Goal: Find specific page/section: Find specific page/section

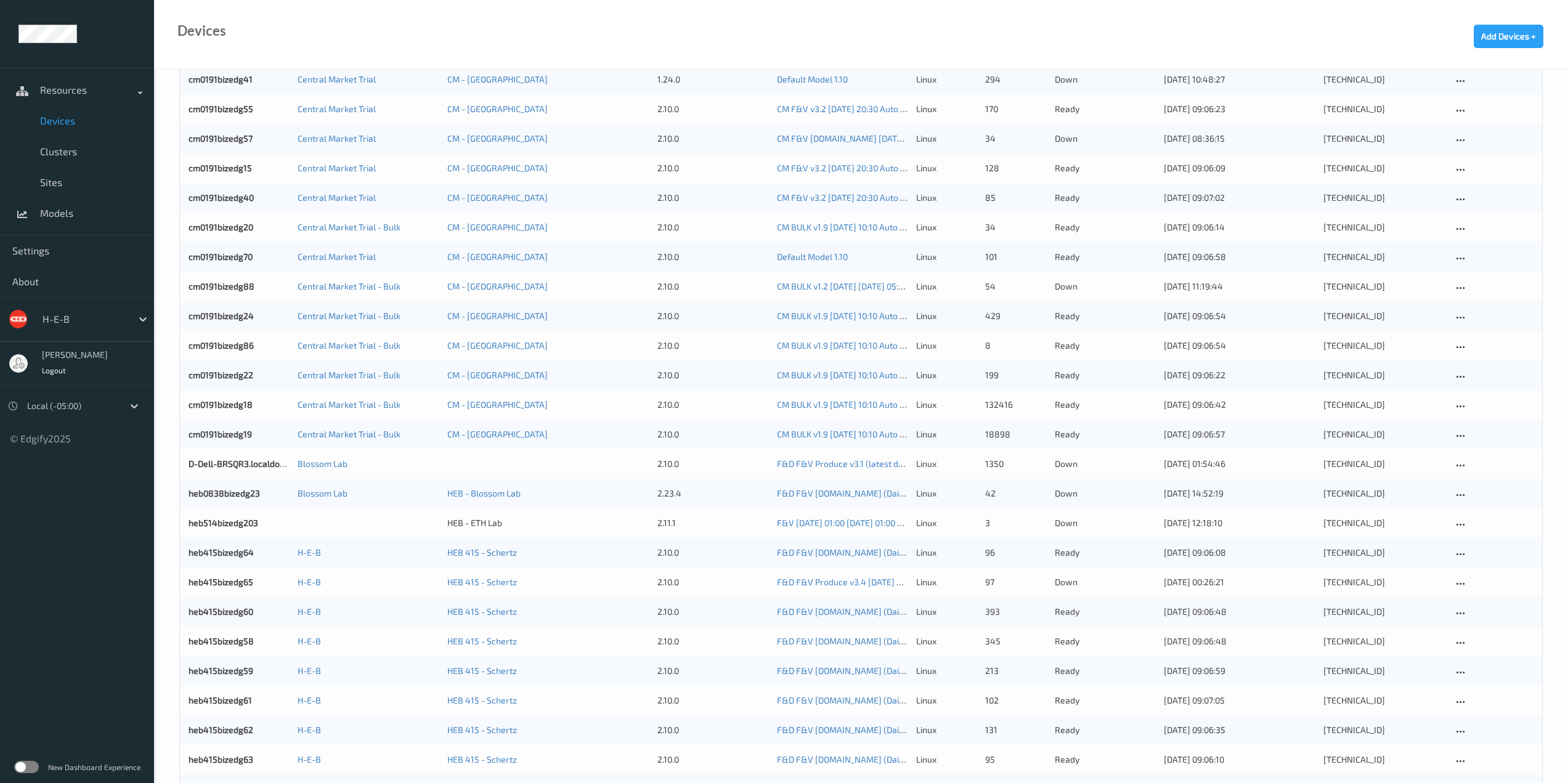
scroll to position [297, 0]
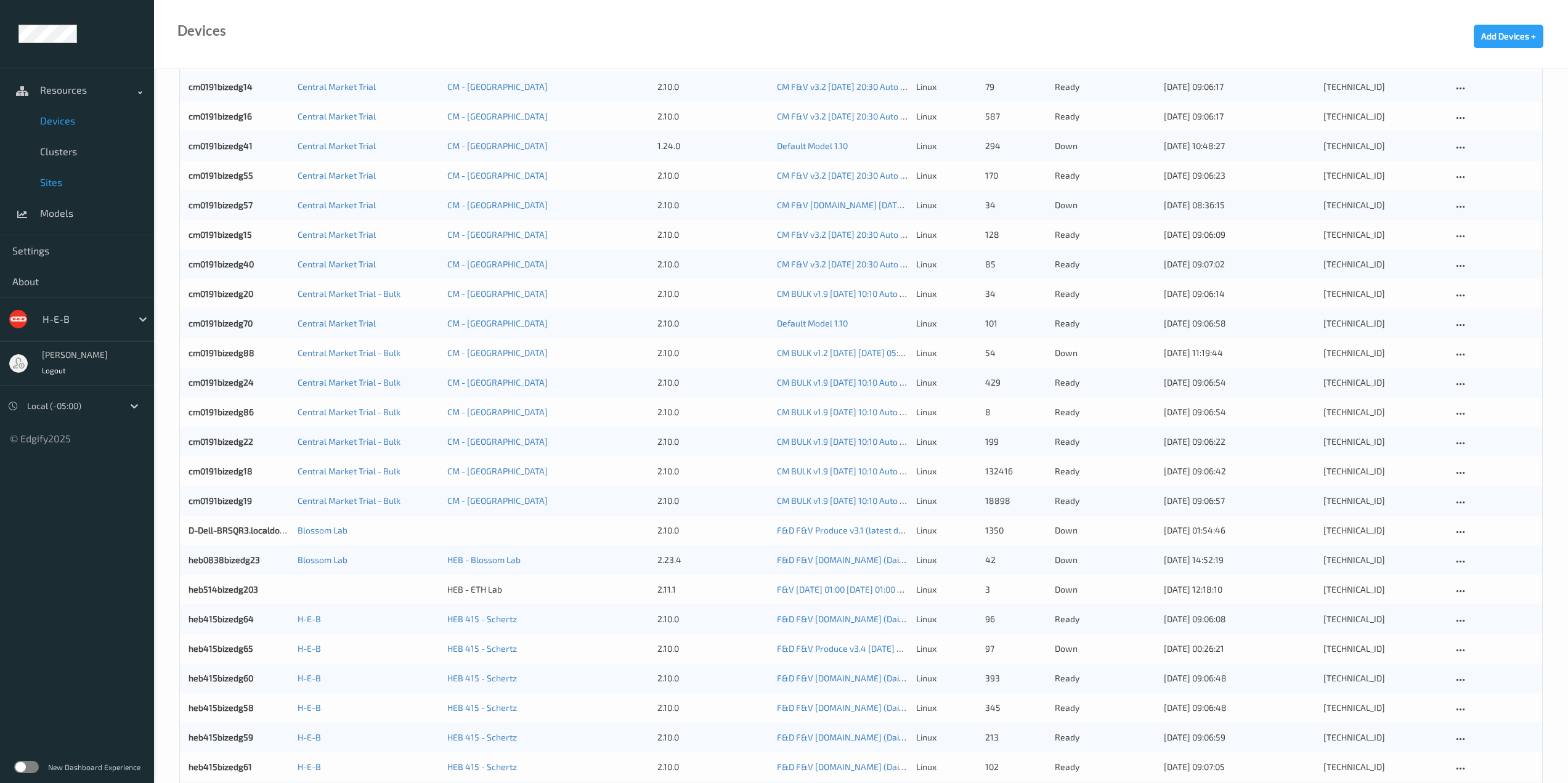
click at [52, 179] on span "Sites" at bounding box center [90, 182] width 102 height 13
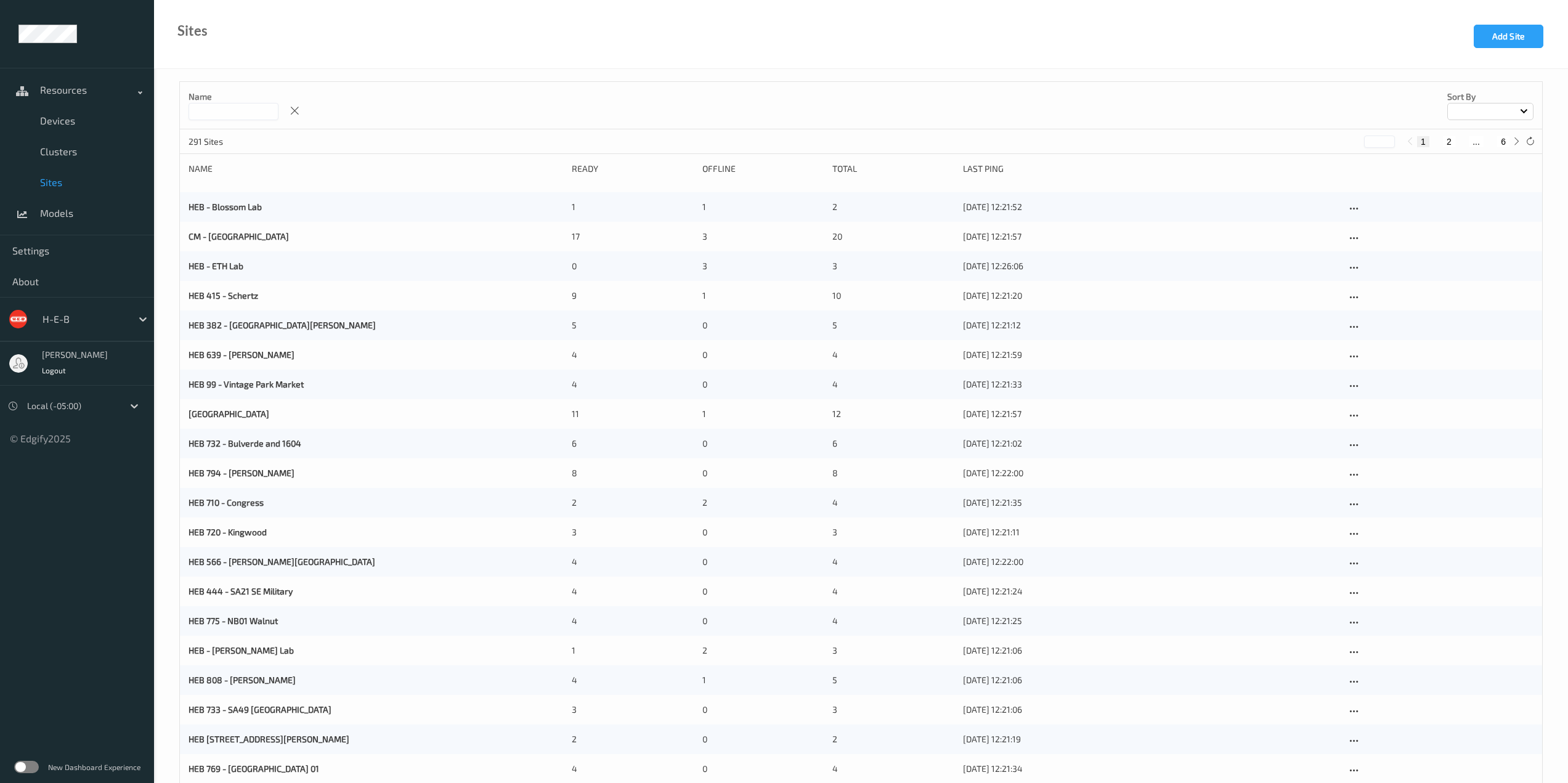
click at [232, 91] on p "Name" at bounding box center [234, 97] width 90 height 13
click at [230, 110] on input at bounding box center [234, 111] width 90 height 17
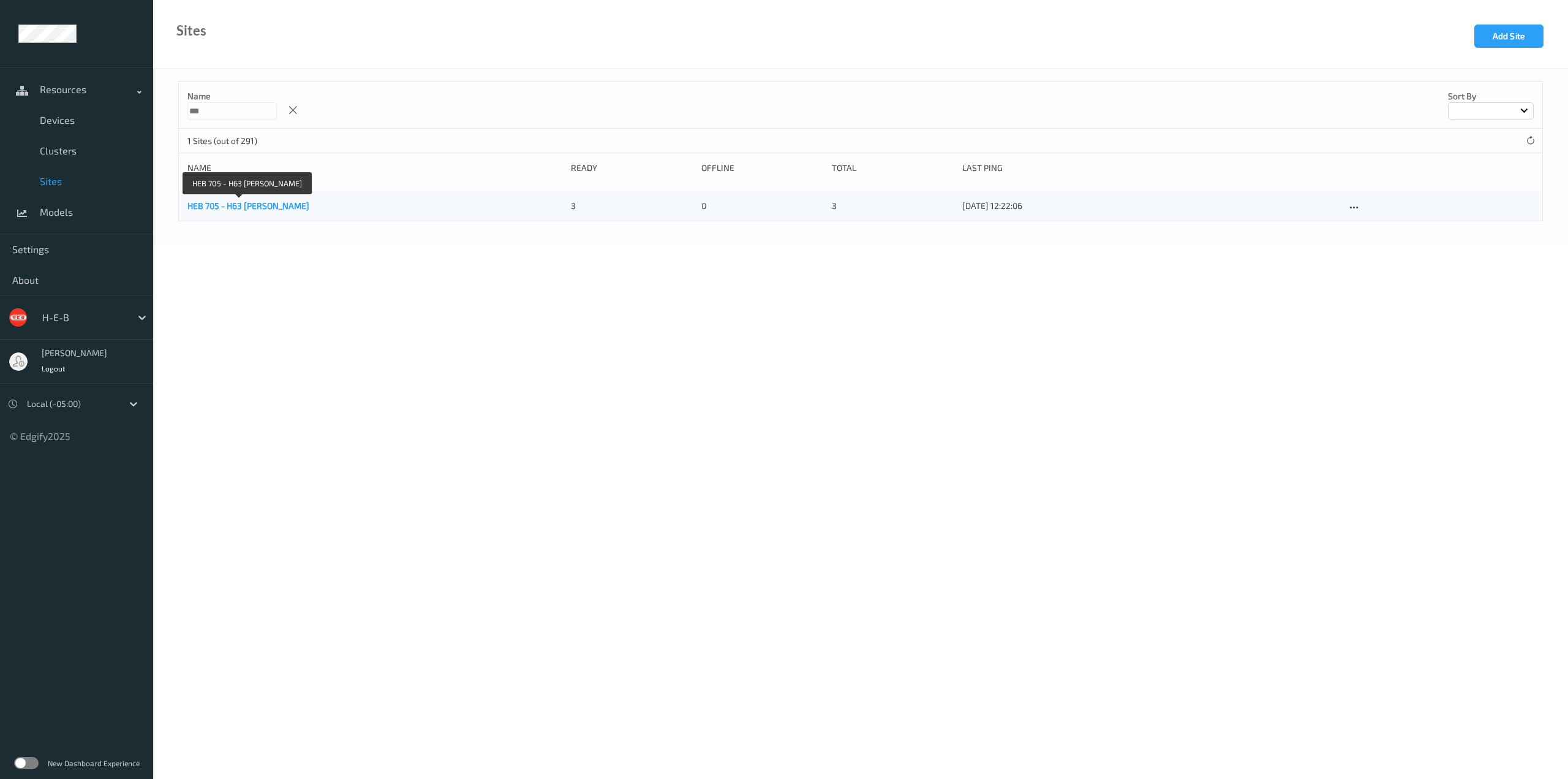
type input "***"
click at [251, 207] on link "HEB 705 - H63 [PERSON_NAME]" at bounding box center [249, 206] width 122 height 11
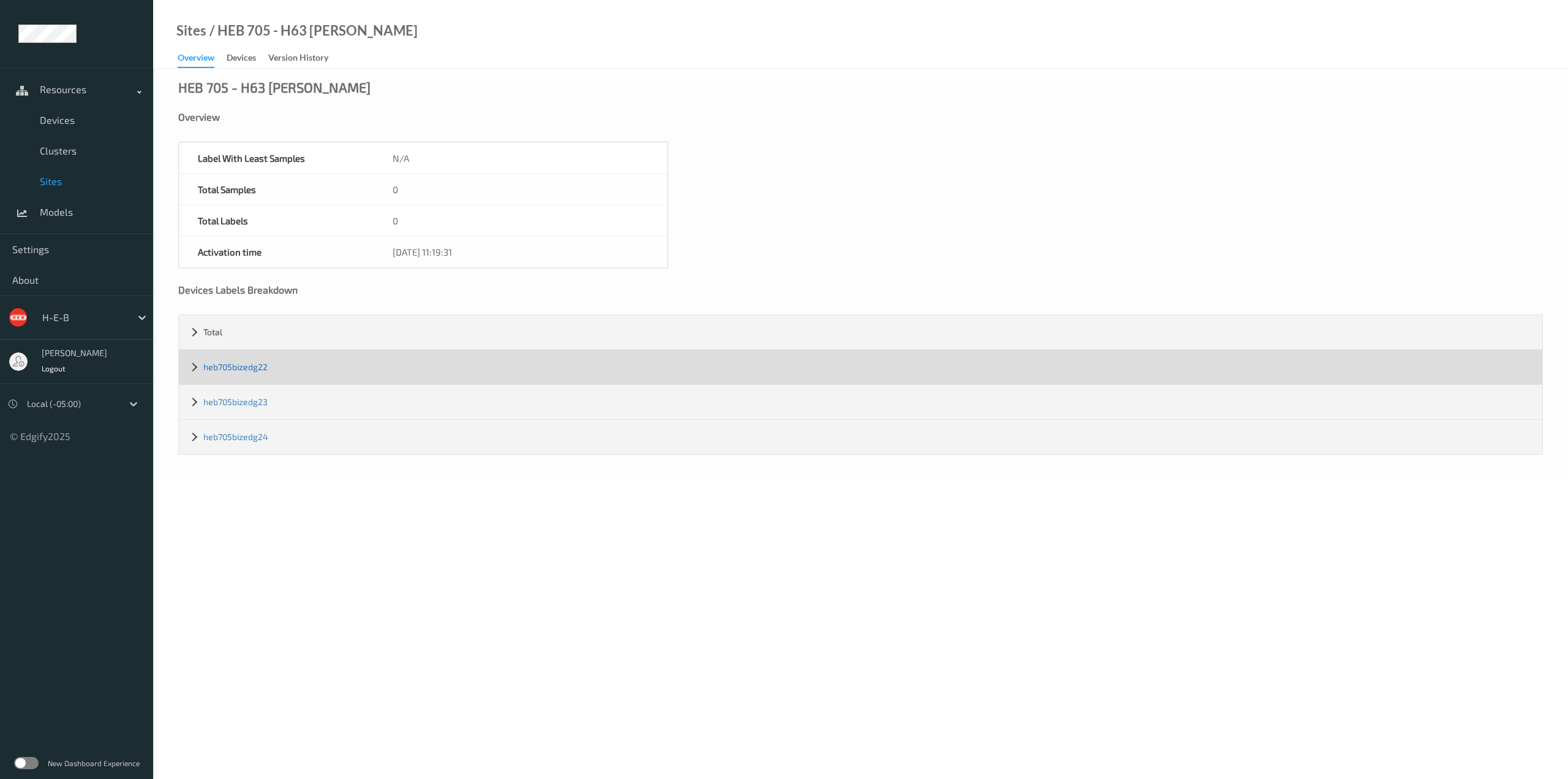
click at [238, 369] on link "heb705bizedg22" at bounding box center [235, 367] width 65 height 11
